Goal: Task Accomplishment & Management: Manage account settings

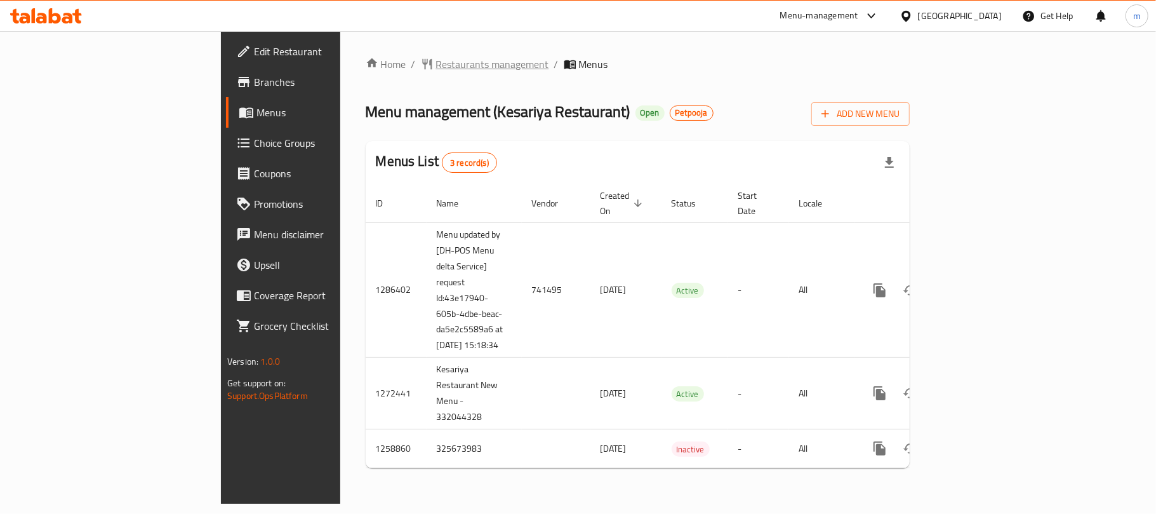
click at [436, 59] on span "Restaurants management" at bounding box center [492, 64] width 113 height 15
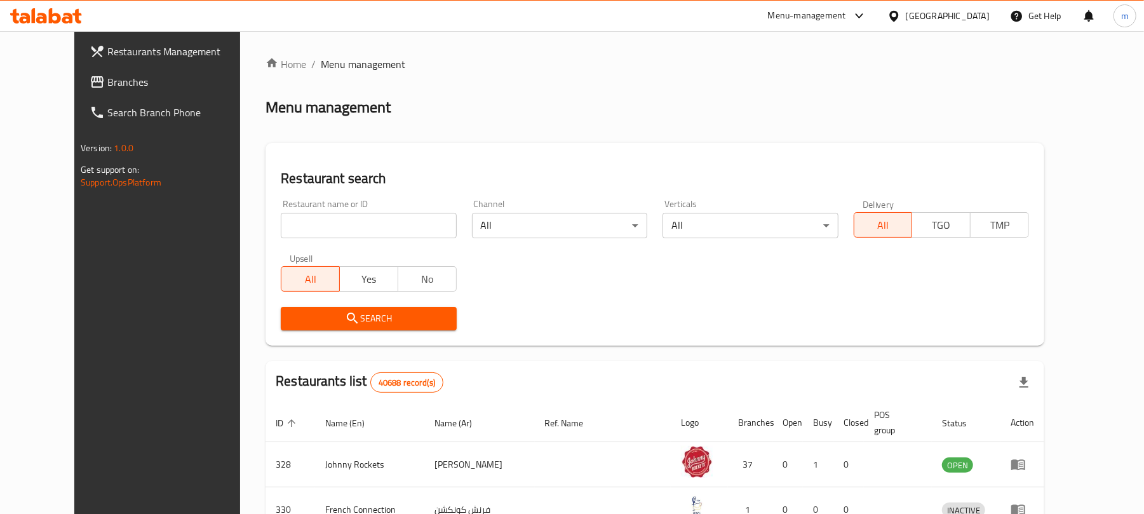
click at [331, 224] on input "search" at bounding box center [368, 225] width 175 height 25
paste input "684202"
type input "684202"
click at [335, 315] on span "Search" at bounding box center [368, 319] width 155 height 16
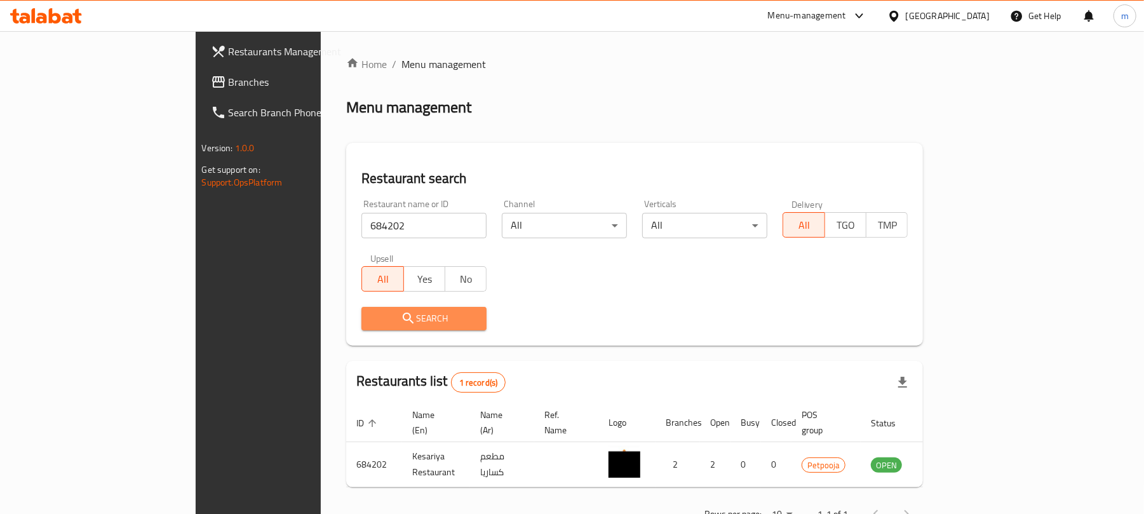
click at [384, 324] on span "Search" at bounding box center [424, 319] width 105 height 16
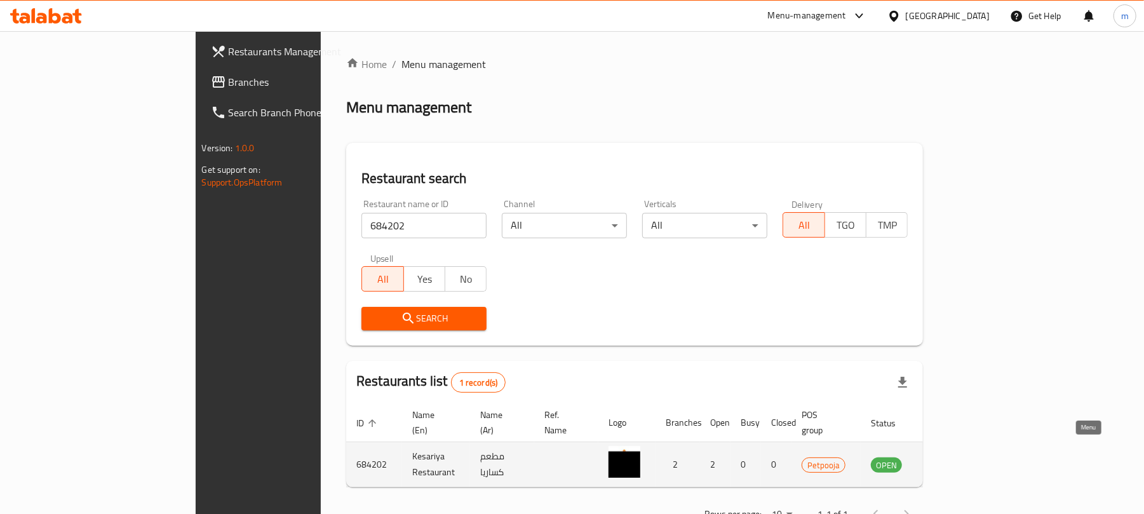
click at [952, 460] on icon "enhanced table" at bounding box center [945, 465] width 14 height 11
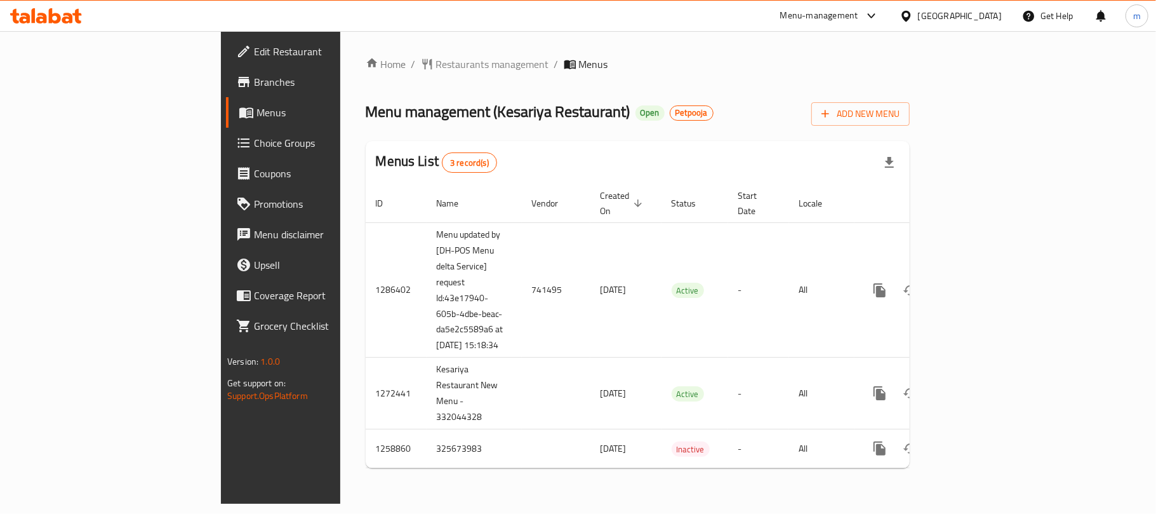
click at [57, 22] on icon at bounding box center [55, 15] width 12 height 15
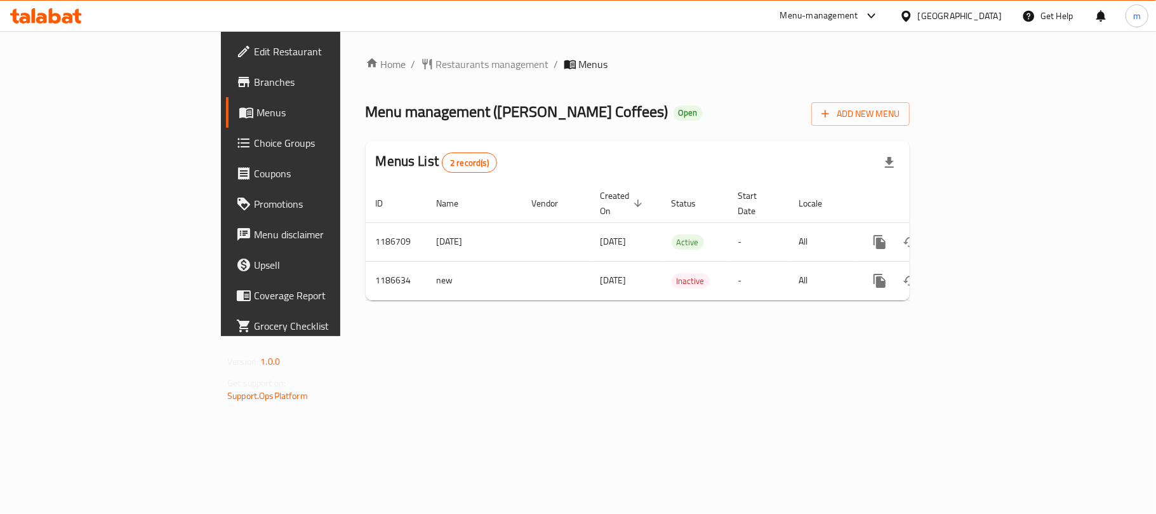
click at [55, 14] on icon at bounding box center [55, 15] width 12 height 15
